Goal: Find specific page/section: Find specific page/section

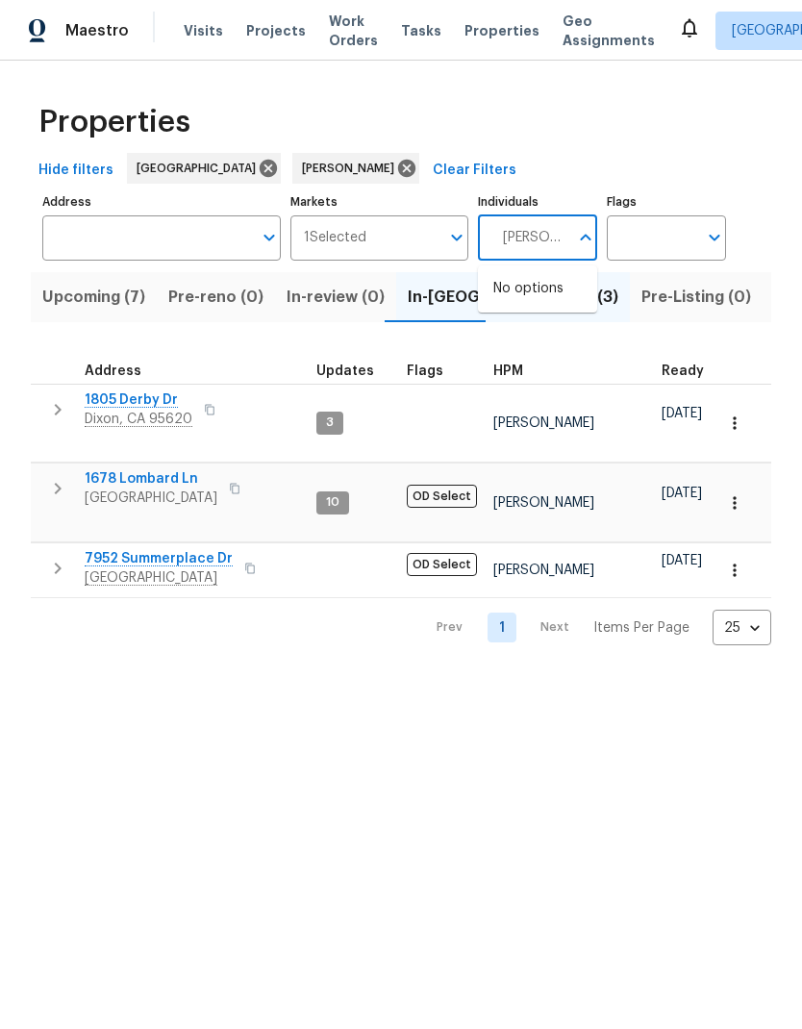
type input "[PERSON_NAME]"
click at [564, 298] on li "[PERSON_NAME]" at bounding box center [537, 299] width 88 height 40
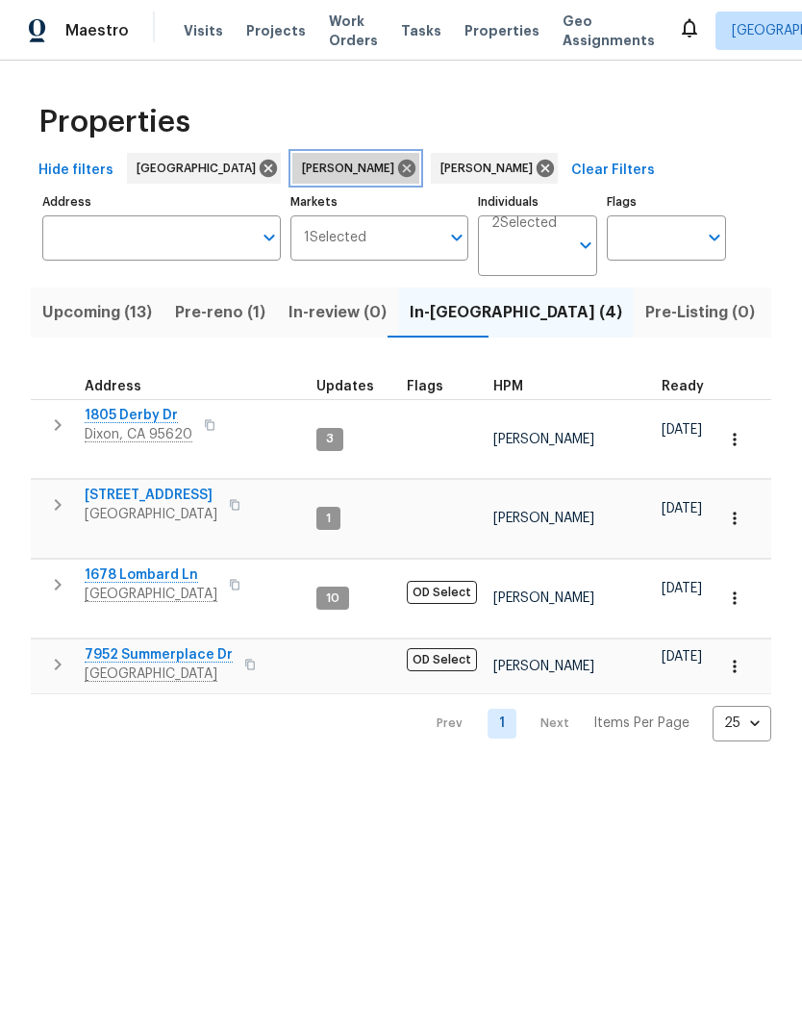
click at [396, 173] on icon at bounding box center [406, 168] width 21 height 21
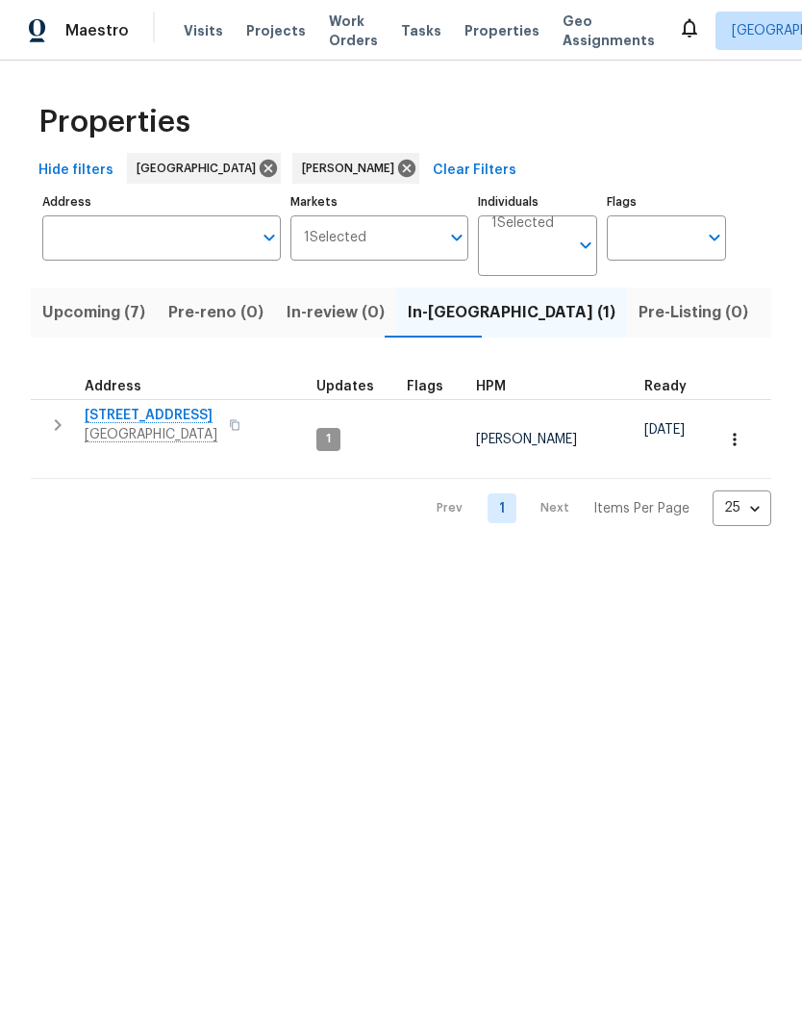
click at [95, 313] on span "Upcoming (7)" at bounding box center [93, 312] width 103 height 27
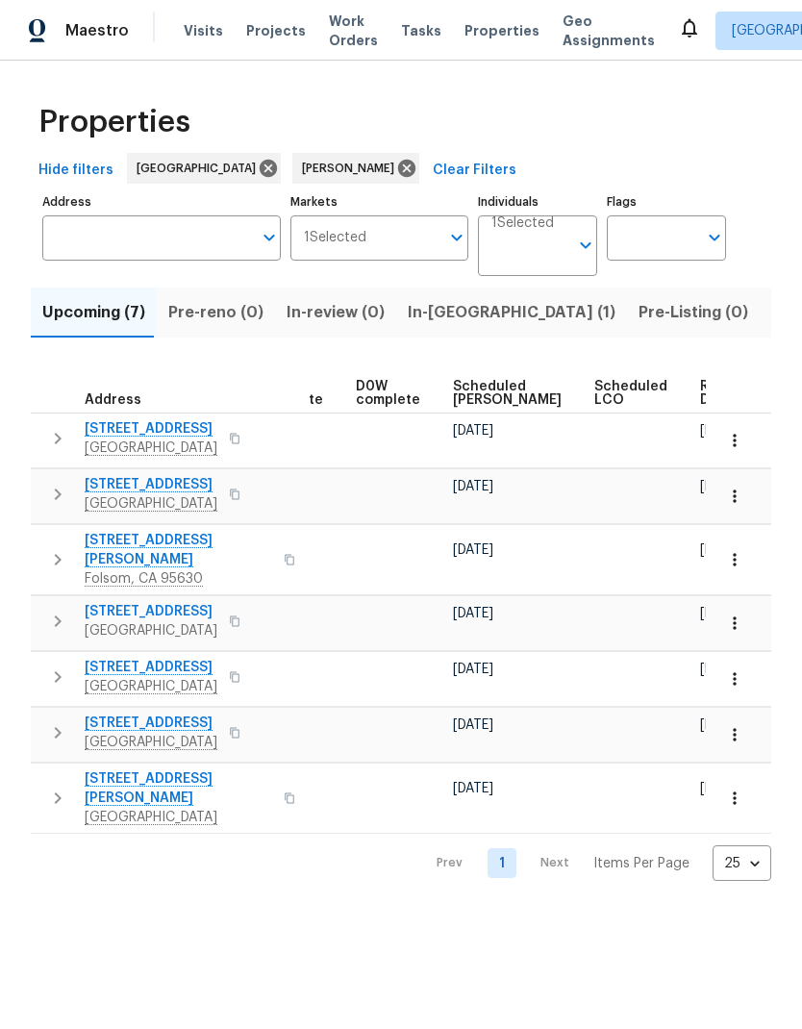
scroll to position [0, 484]
click at [470, 380] on span "Scheduled [PERSON_NAME]" at bounding box center [508, 393] width 109 height 27
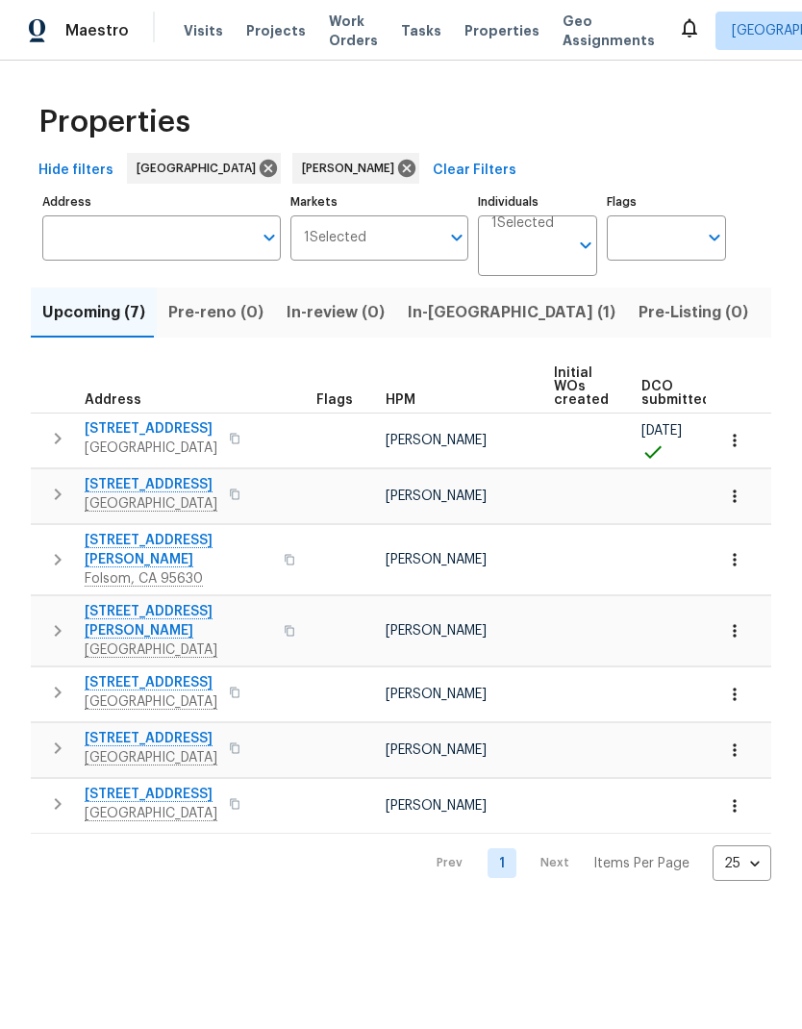
click at [552, 240] on input "Individuals" at bounding box center [529, 253] width 77 height 45
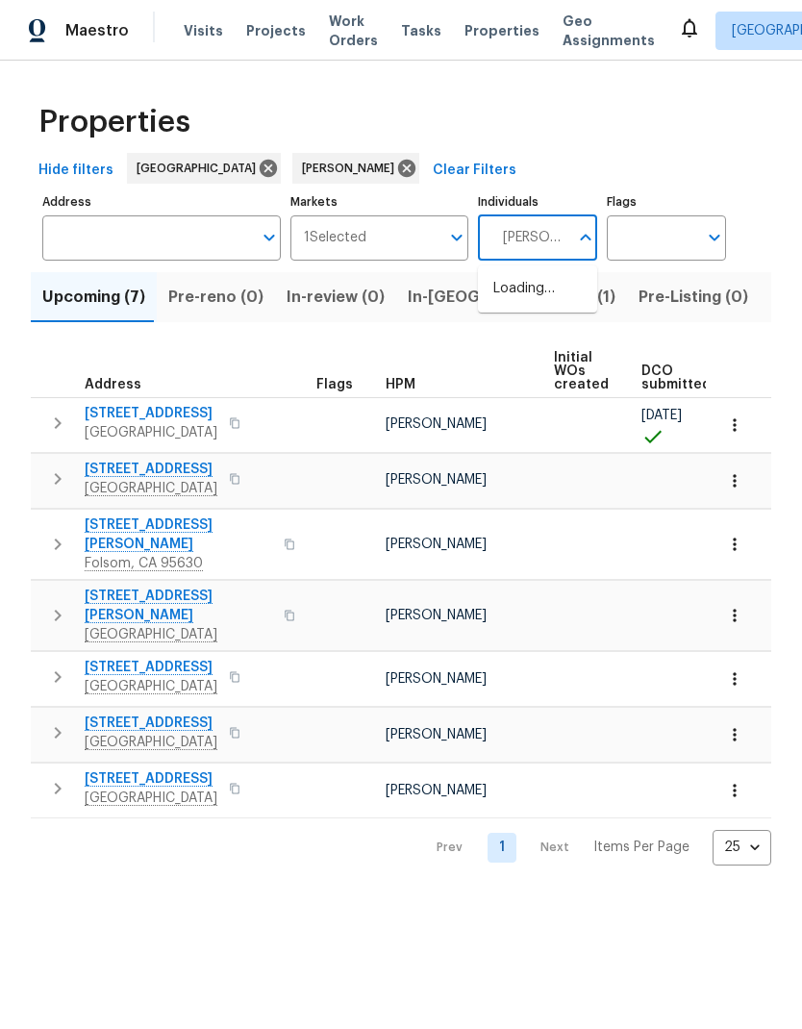
type input "[PERSON_NAME]"
click at [552, 297] on li "[PERSON_NAME]" at bounding box center [537, 299] width 88 height 40
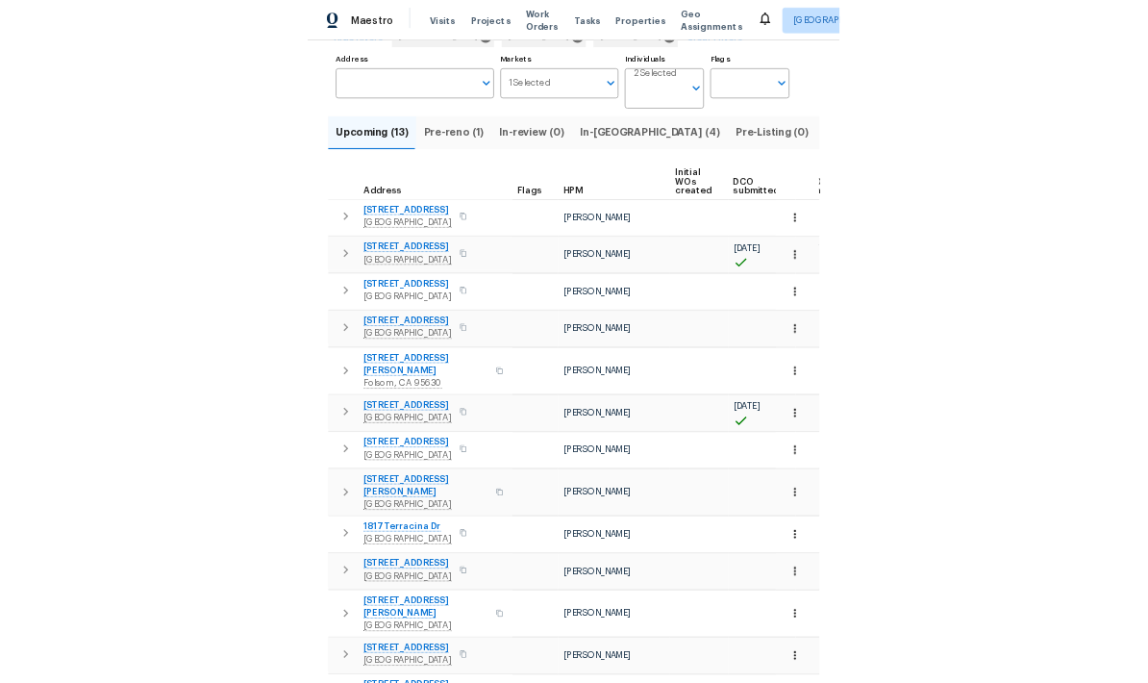
scroll to position [111, 0]
